Goal: Complete application form

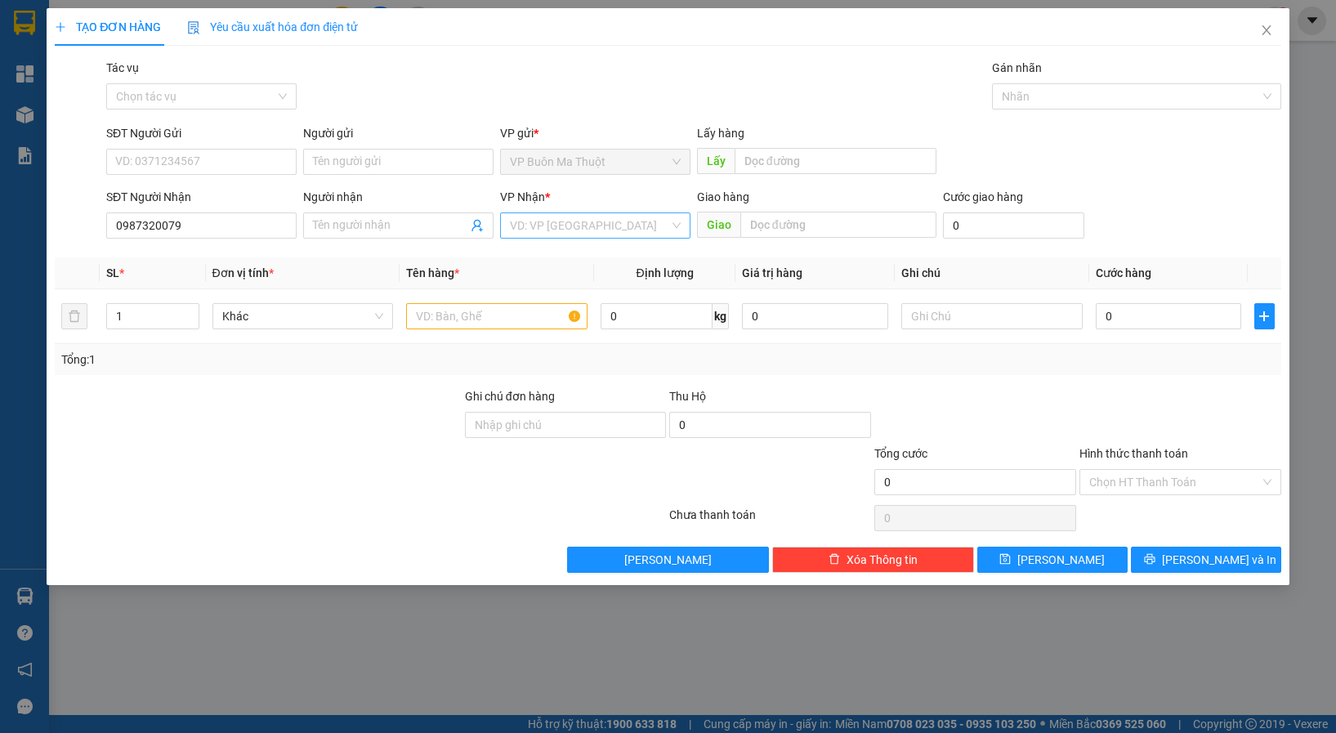
type input "0987320079"
click at [555, 225] on input "search" at bounding box center [589, 225] width 159 height 25
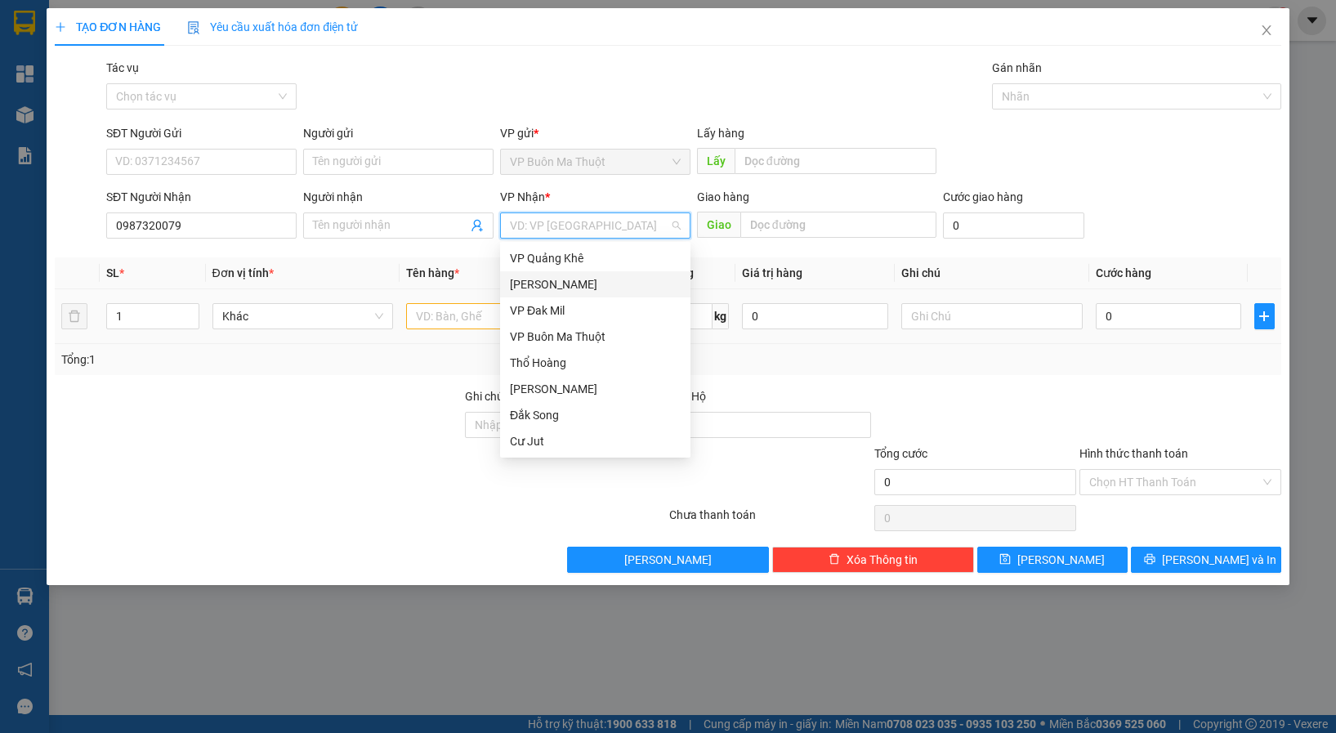
drag, startPoint x: 579, startPoint y: 283, endPoint x: 574, endPoint y: 291, distance: 9.3
click at [574, 291] on div "[PERSON_NAME]" at bounding box center [595, 284] width 171 height 18
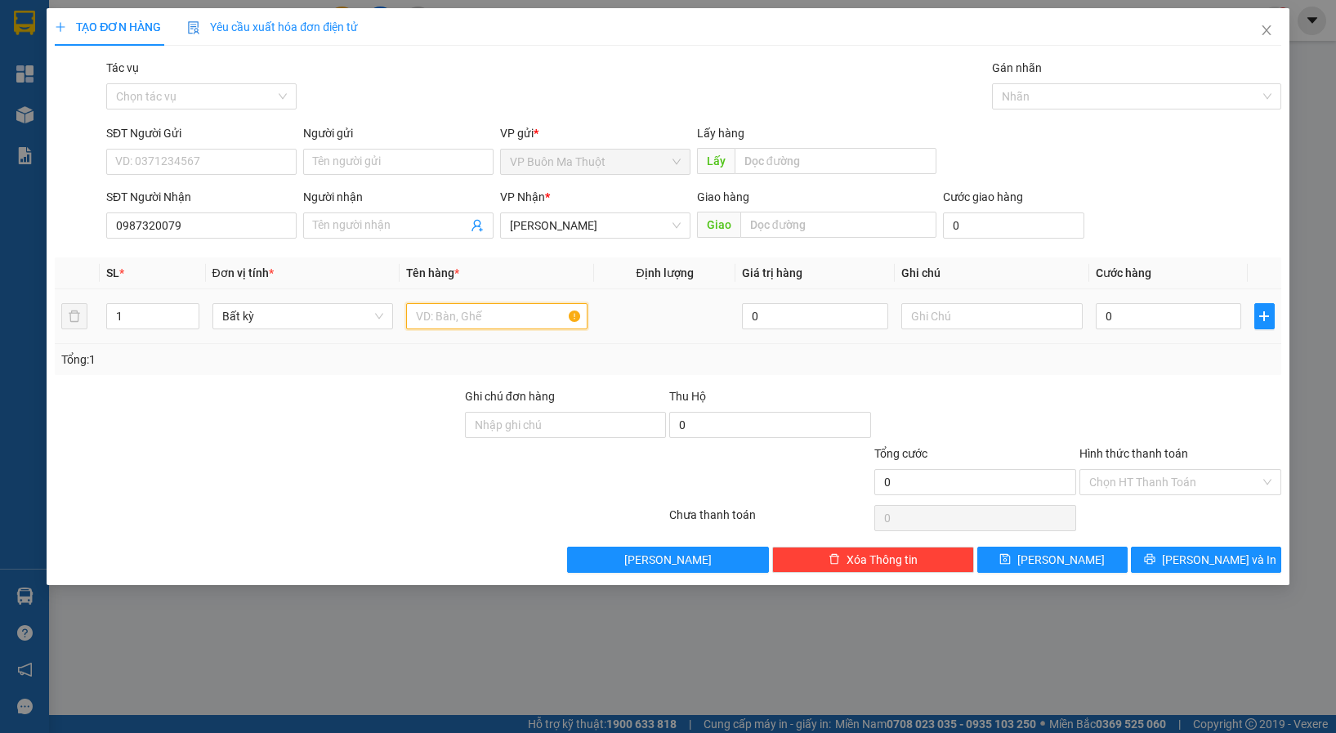
click at [476, 311] on input "text" at bounding box center [496, 316] width 181 height 26
paste input "ô"
paste input "ộp"
type input "hộp"
type input "3"
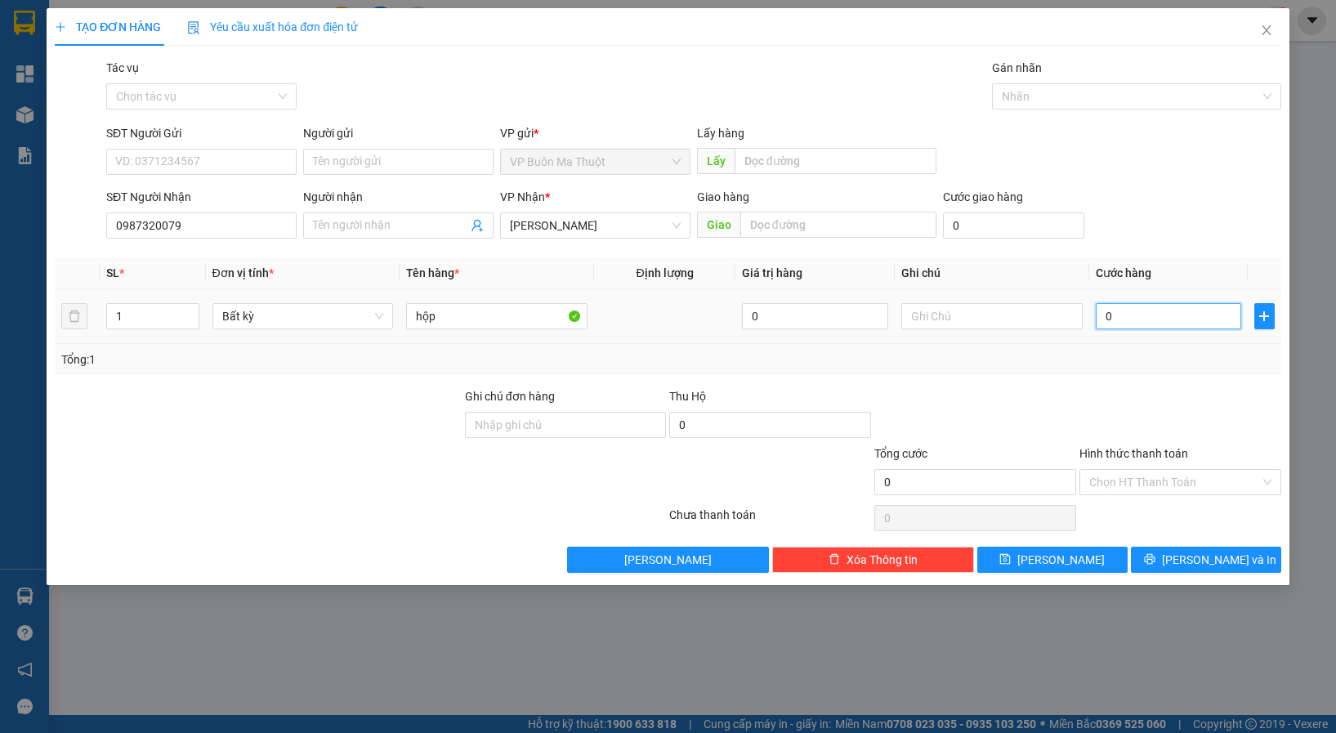
type input "3"
type input "30"
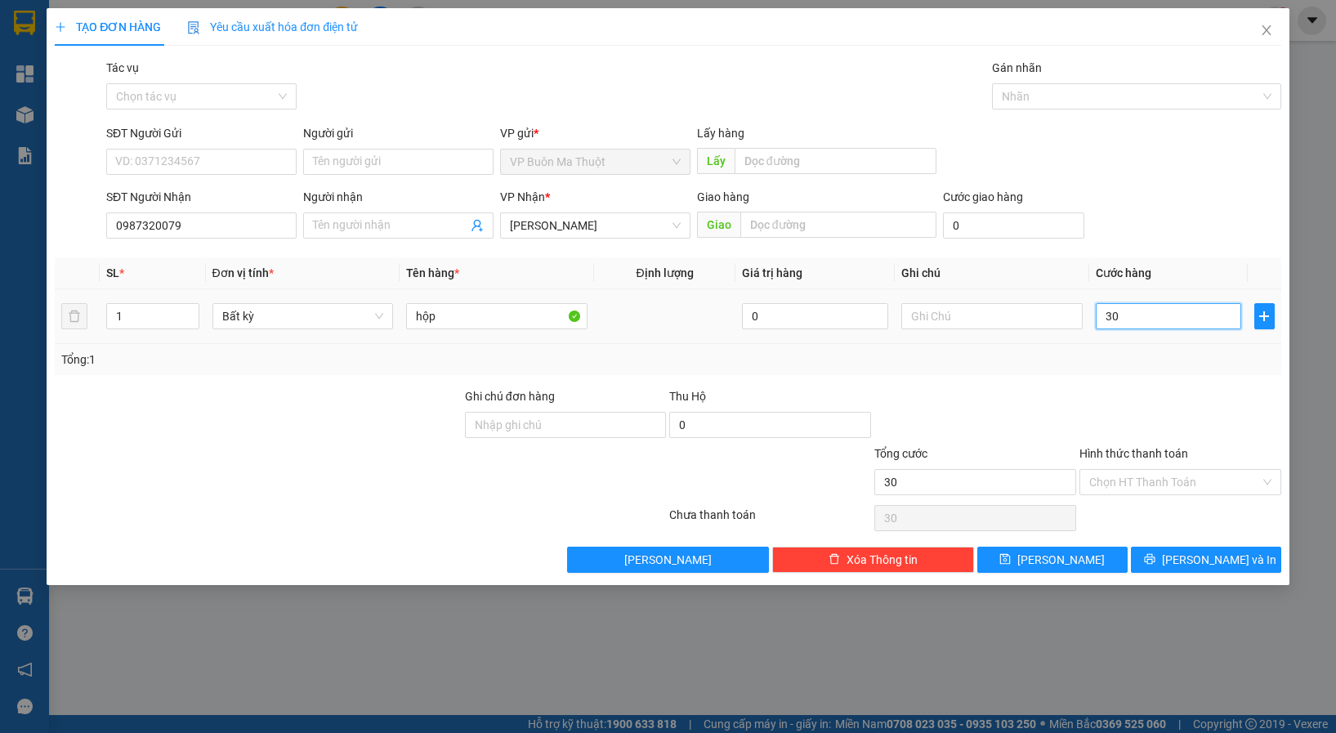
type input "300"
type input "3.000"
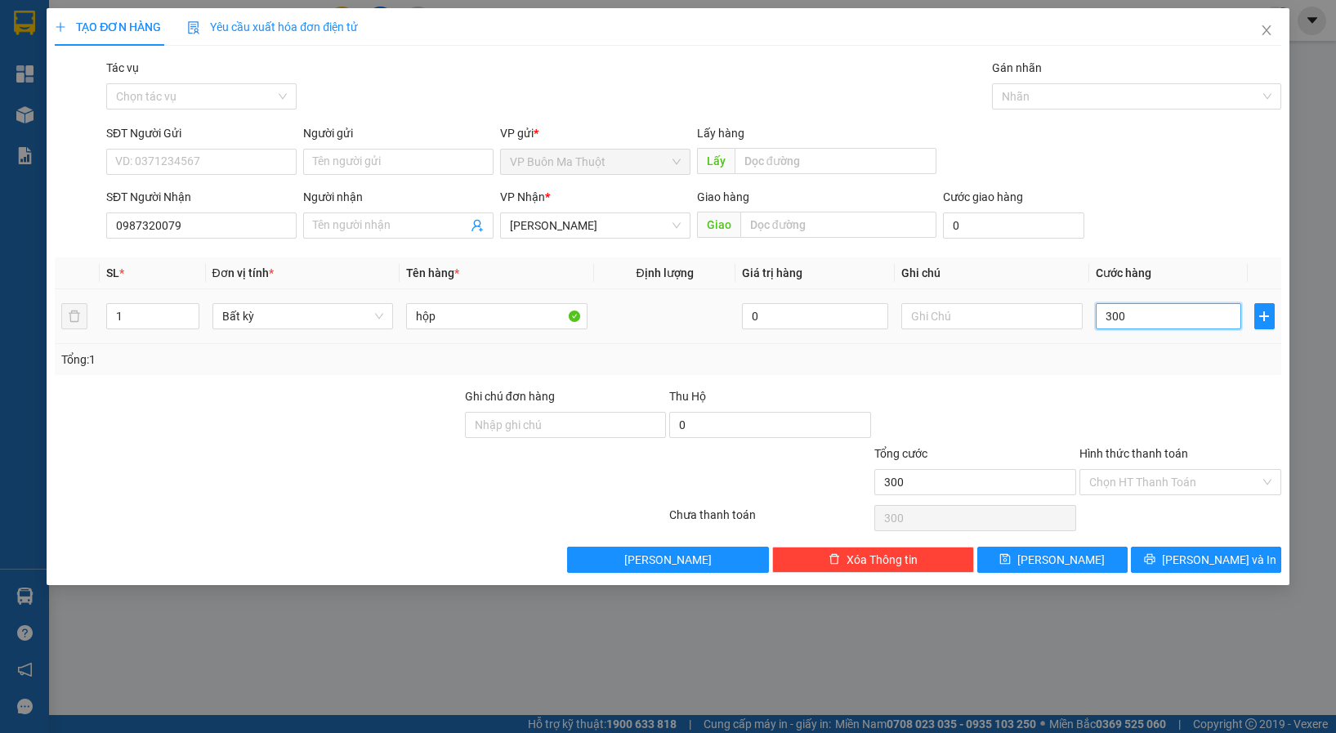
type input "3.000"
type input "30.000"
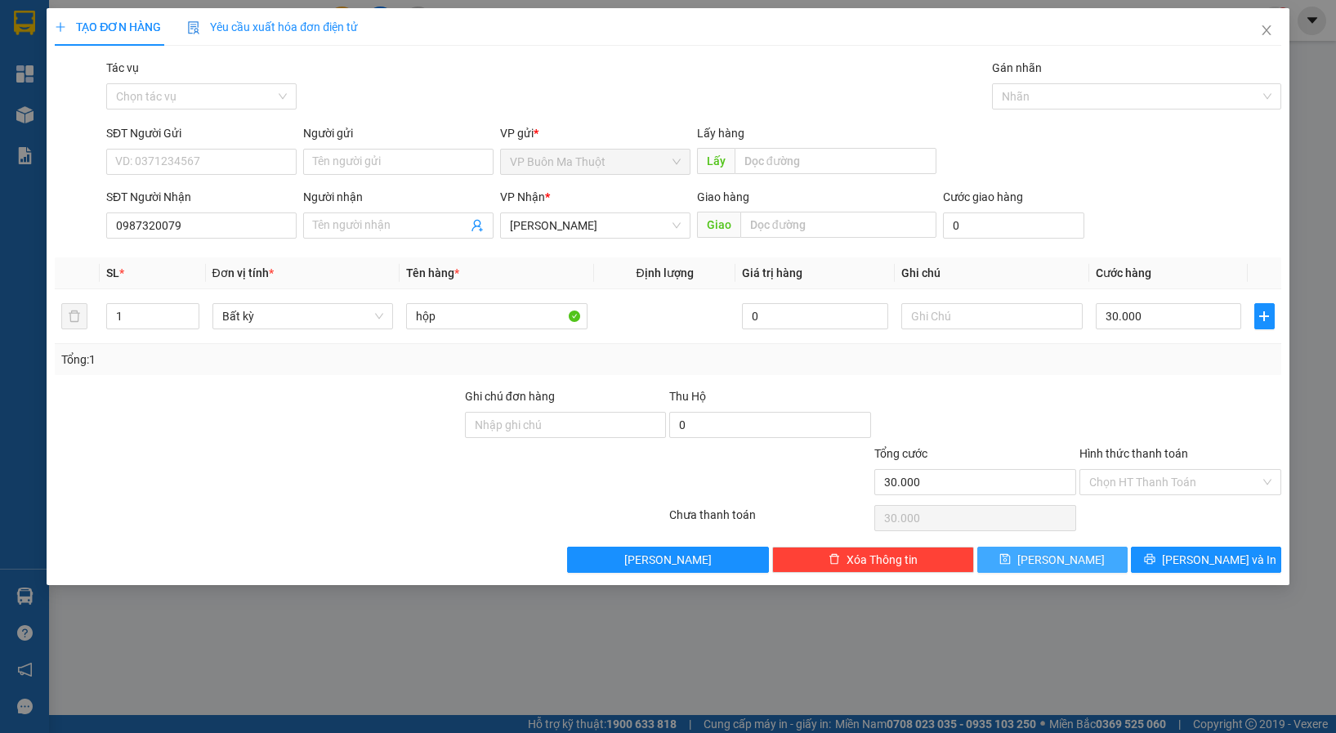
click at [1047, 560] on button "[PERSON_NAME]" at bounding box center [1052, 560] width 150 height 26
type input "0"
